Goal: Task Accomplishment & Management: Manage account settings

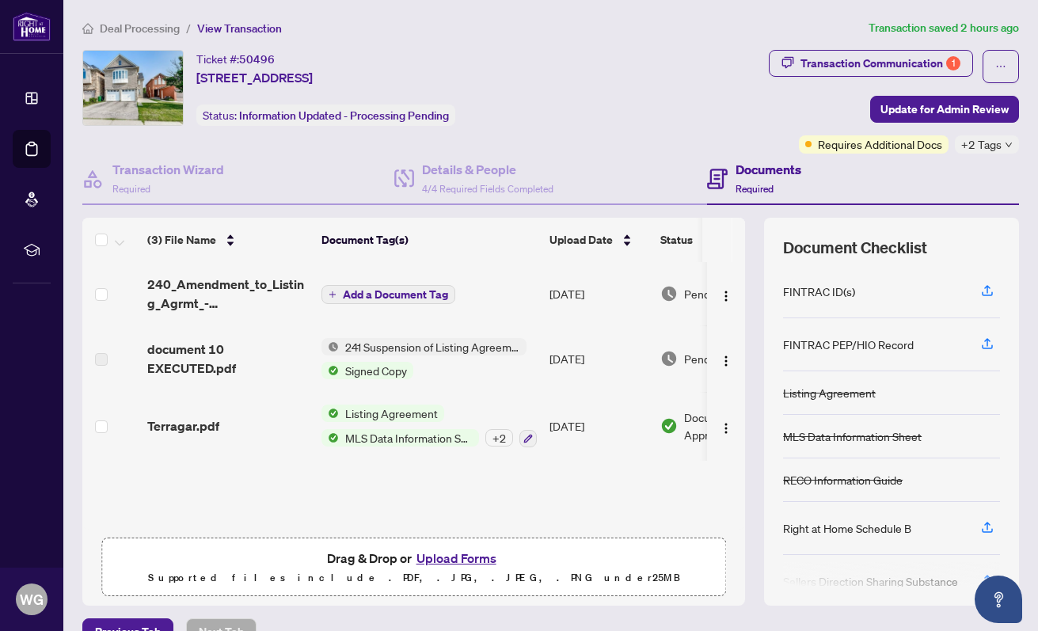
click at [848, 61] on div "Transaction Communication 1" at bounding box center [881, 63] width 160 height 25
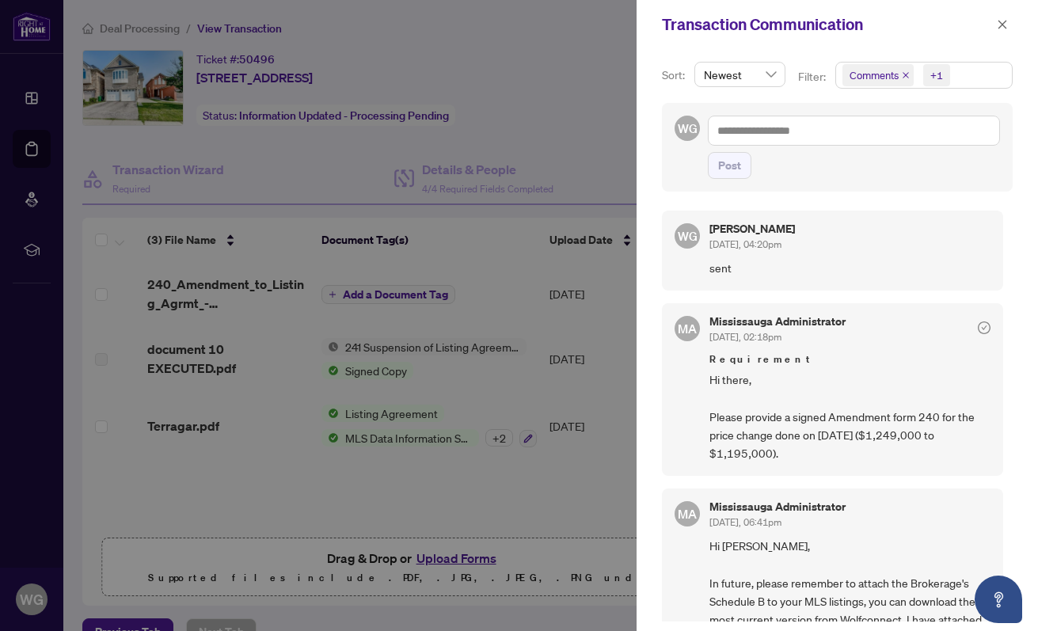
click at [1002, 25] on icon "close" at bounding box center [1003, 24] width 9 height 9
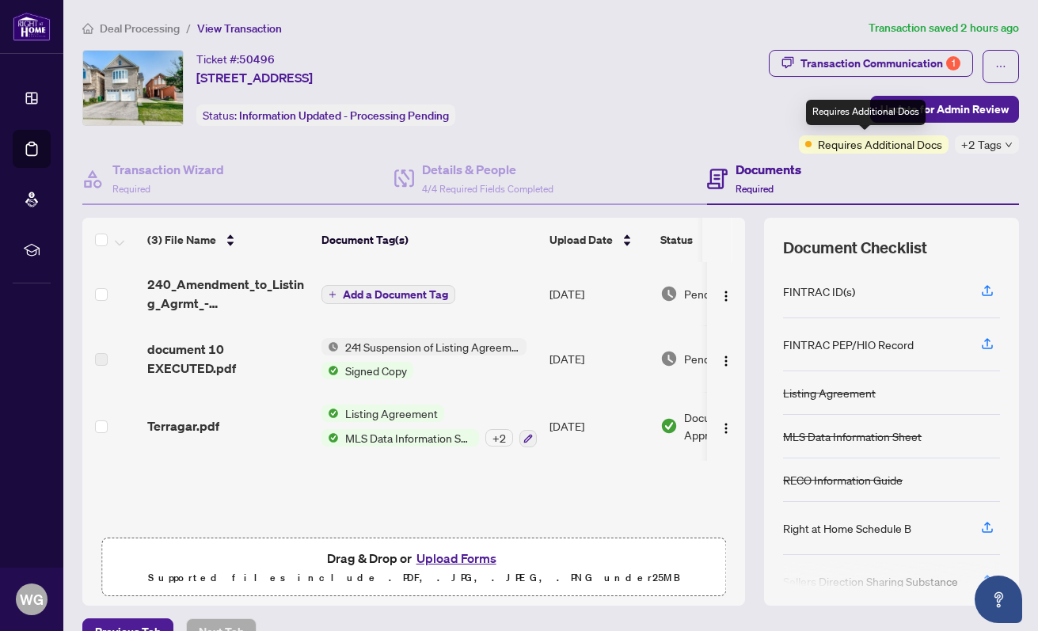
click at [885, 145] on span "Requires Additional Docs" at bounding box center [880, 143] width 124 height 17
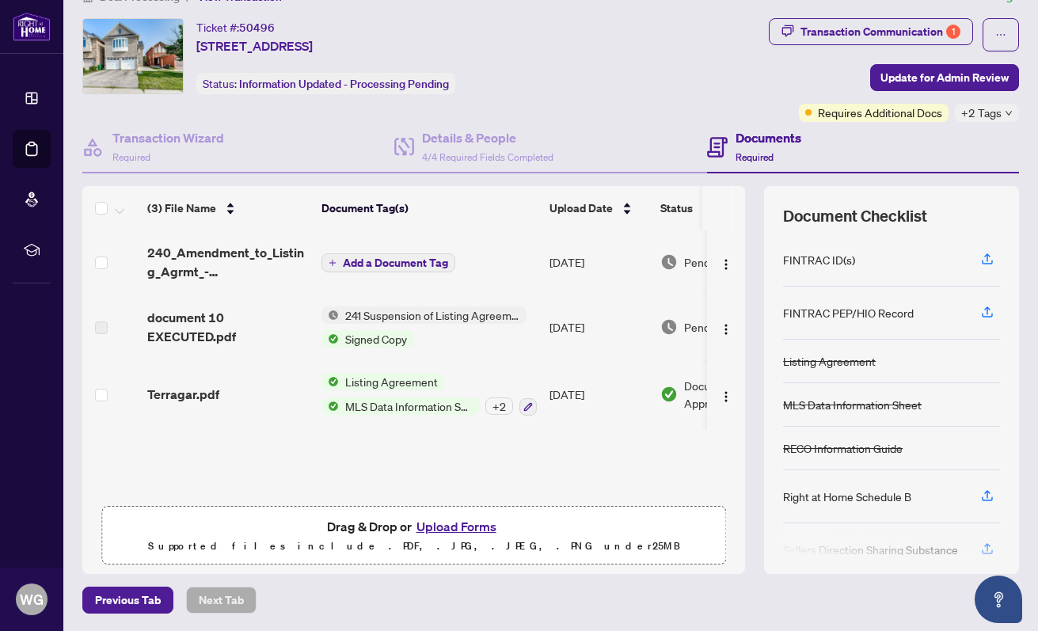
click at [847, 25] on div "Transaction Communication 1" at bounding box center [881, 31] width 160 height 25
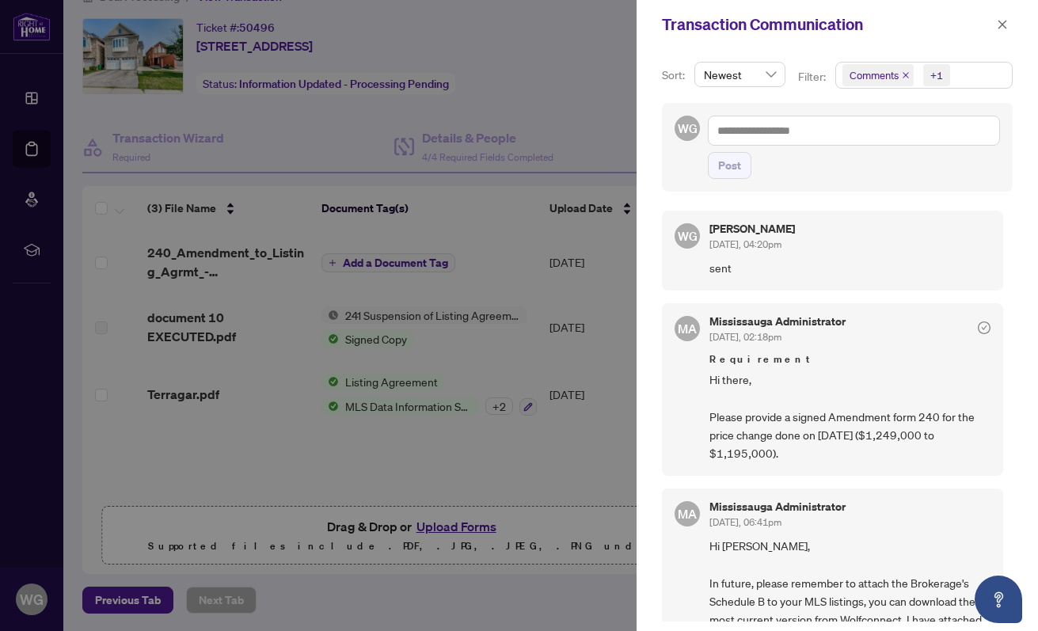
click at [1003, 23] on icon "close" at bounding box center [1002, 24] width 11 height 11
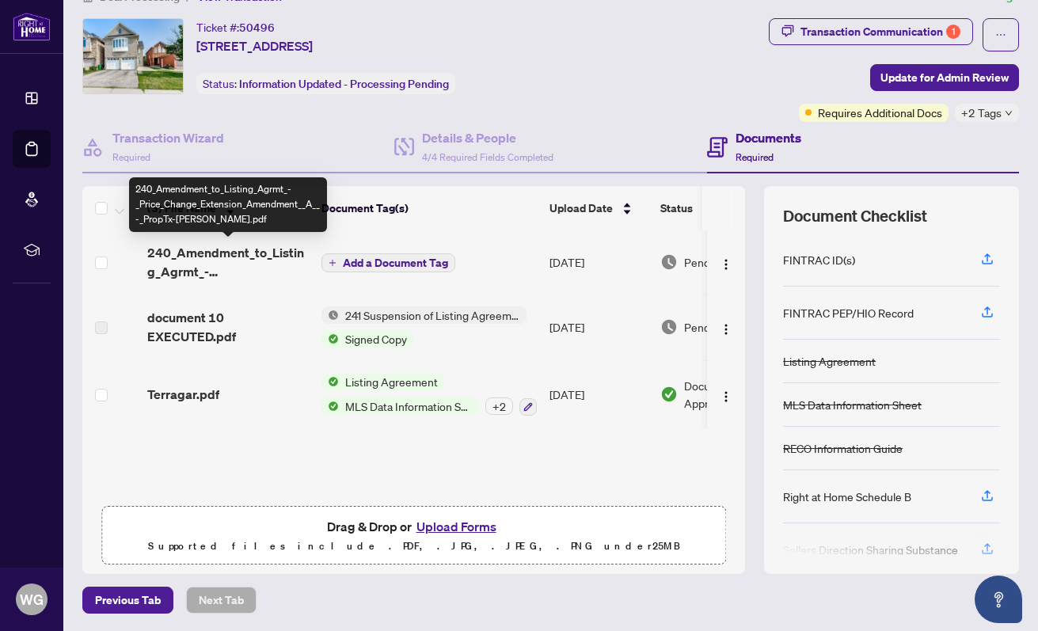
click at [207, 260] on span "240_Amendment_to_Listing_Agrmt_-_Price_Change_Extension_Amendment__A__-_PropTx-…" at bounding box center [228, 262] width 162 height 38
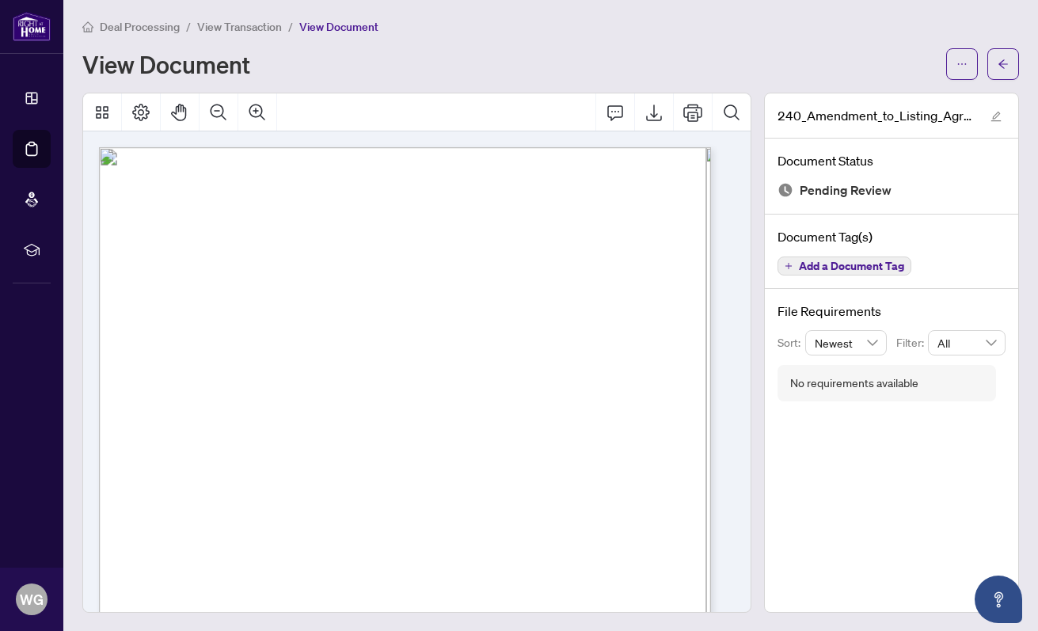
click at [998, 65] on icon "arrow-left" at bounding box center [1003, 64] width 11 height 11
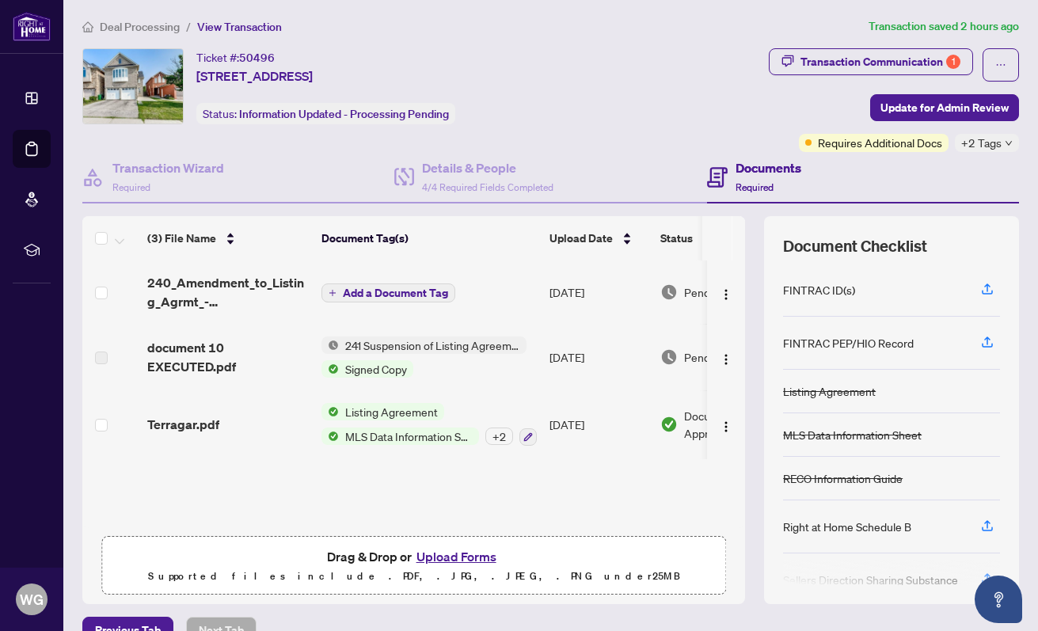
click at [387, 344] on span "241 Suspension of Listing Agreement - Authority to Offer for Sale" at bounding box center [433, 345] width 188 height 17
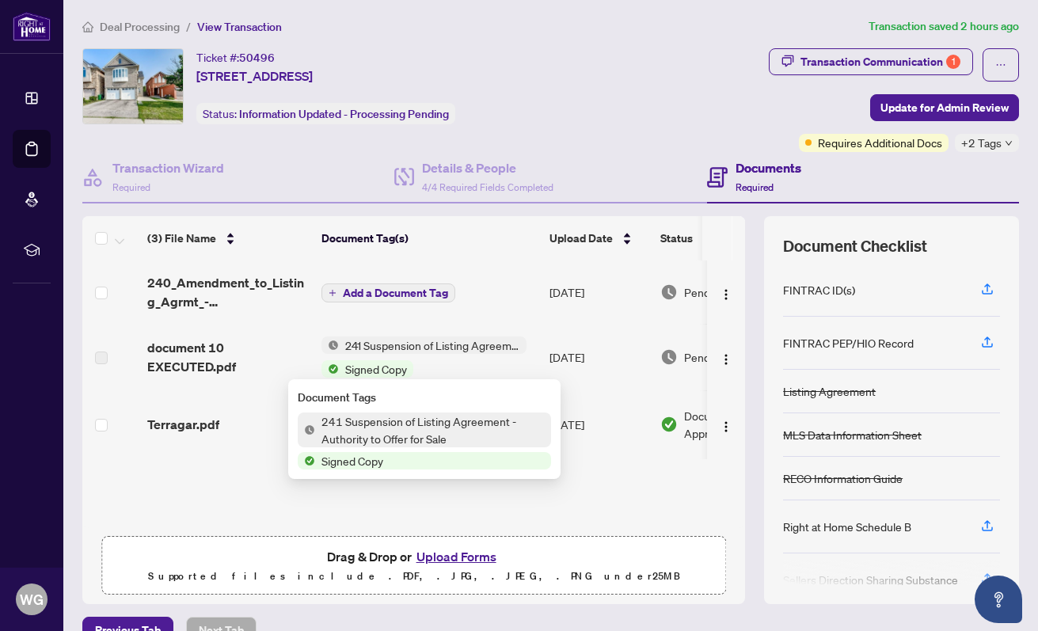
click at [376, 432] on span "241 Suspension of Listing Agreement - Authority to Offer for Sale" at bounding box center [433, 430] width 236 height 35
click at [351, 458] on span "Signed Copy" at bounding box center [352, 460] width 74 height 17
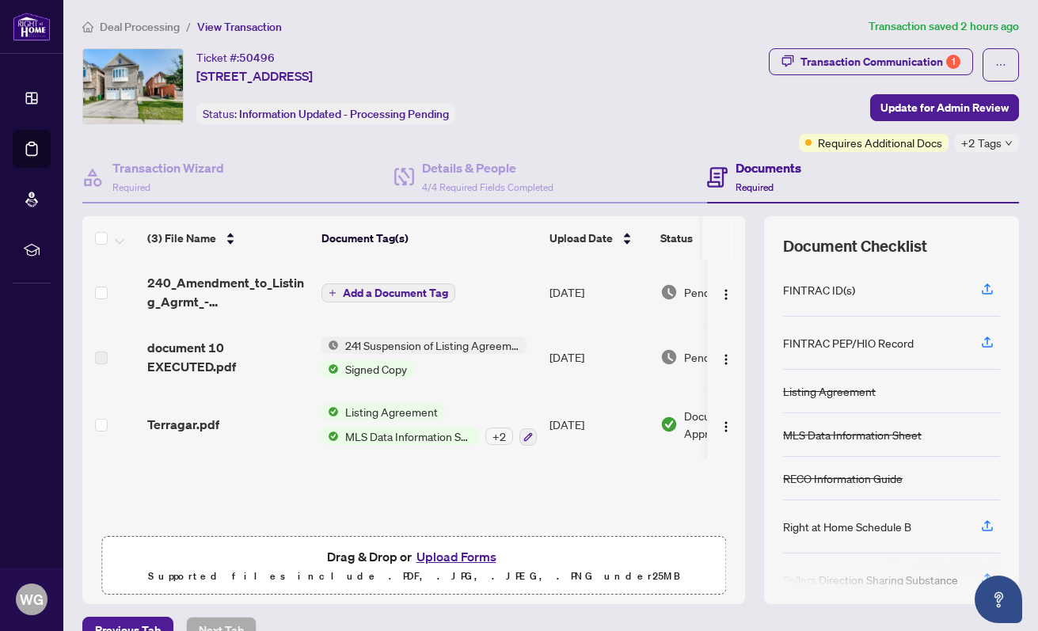
click at [599, 468] on div "(3) File Name Document Tag(s) Upload Date Status 240_Amendment_to_Listing_Agrmt…" at bounding box center [413, 395] width 663 height 268
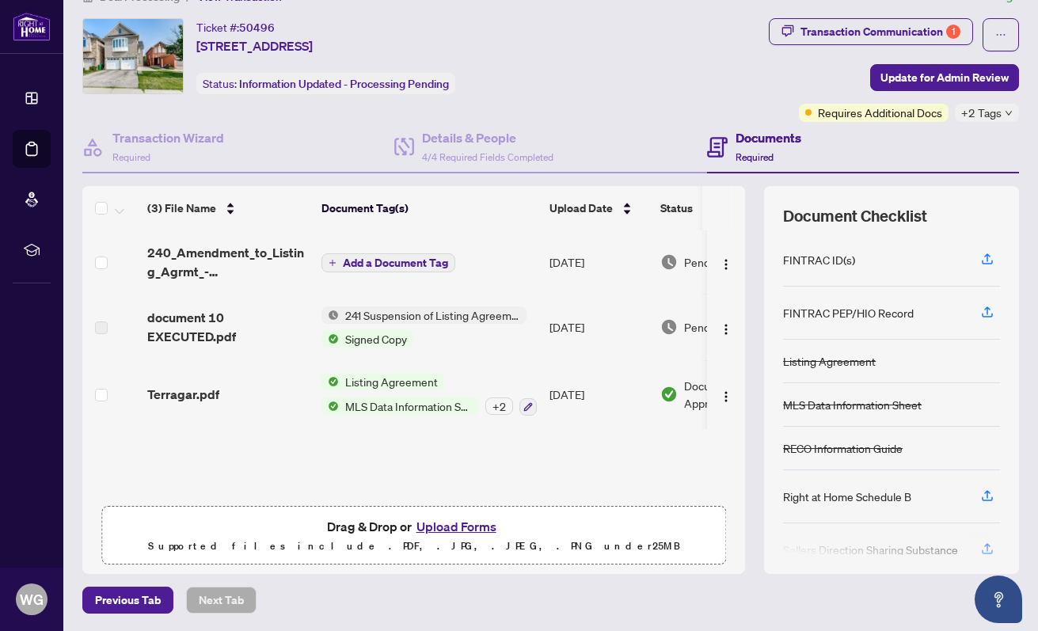
click at [384, 333] on span "Signed Copy" at bounding box center [376, 338] width 74 height 17
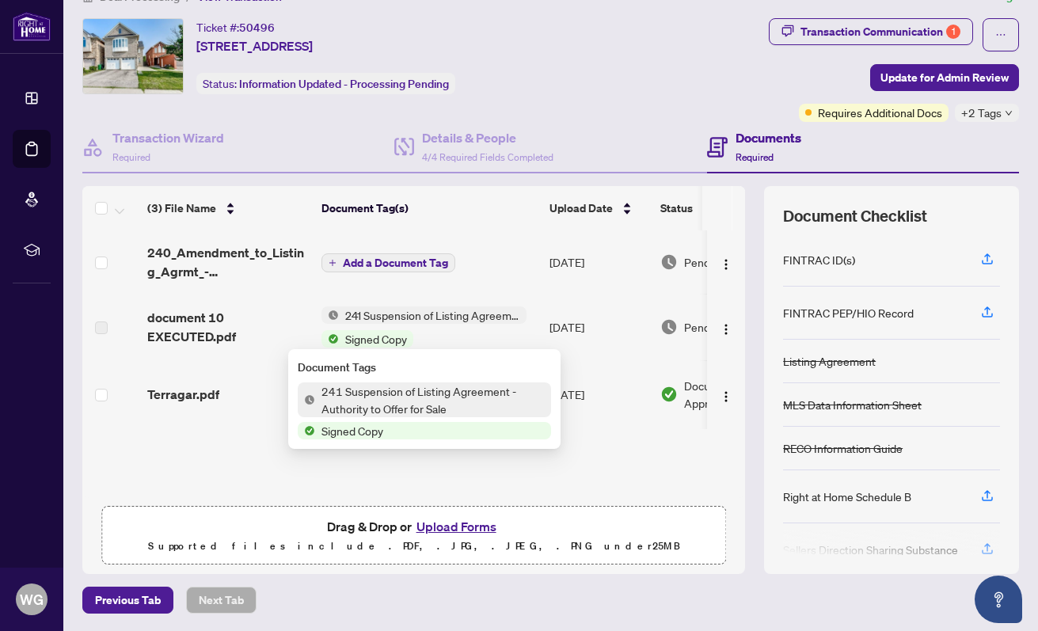
click at [379, 428] on span "Signed Copy" at bounding box center [352, 430] width 74 height 17
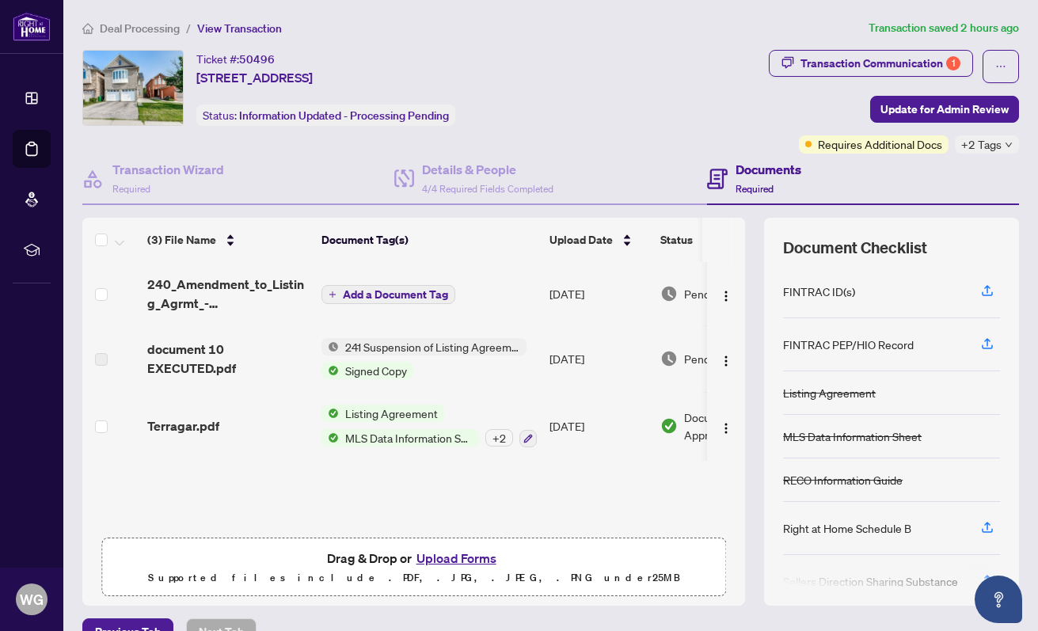
click at [352, 364] on span "Signed Copy" at bounding box center [376, 370] width 74 height 17
click at [191, 360] on span "document 10 EXECUTED.pdf" at bounding box center [228, 359] width 162 height 38
